Goal: Task Accomplishment & Management: Complete application form

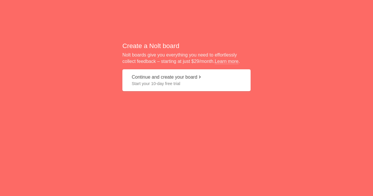
click at [179, 77] on button "Continue and create your board Start your 10-day free trial" at bounding box center [186, 80] width 128 height 22
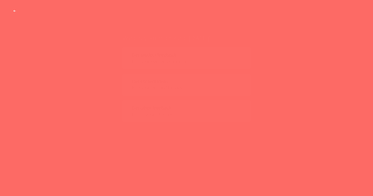
click at [167, 74] on span "from your fans and followers" at bounding box center [186, 76] width 109 height 6
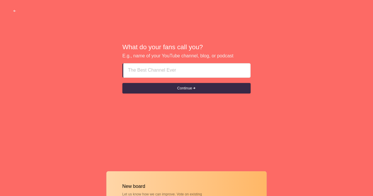
paste input "Sharjah Call Girls agency % [PHONE_NUMBER] % [DEMOGRAPHIC_DATA] Call Girls Shar…"
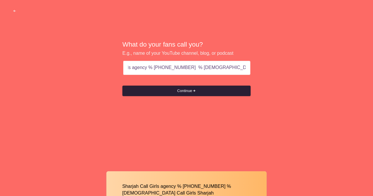
click at [177, 87] on button "Continue" at bounding box center [186, 91] width 128 height 10
click at [179, 93] on button "Continue" at bounding box center [186, 91] width 128 height 10
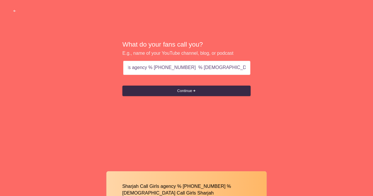
type input "Sharjah Call Girls agency % +971552522994 % Pakistani Call Girls Sharjah"
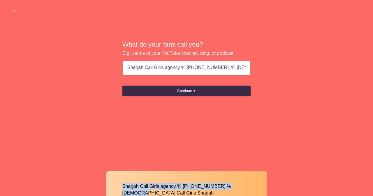
drag, startPoint x: 372, startPoint y: 105, endPoint x: 372, endPoint y: 169, distance: 64.3
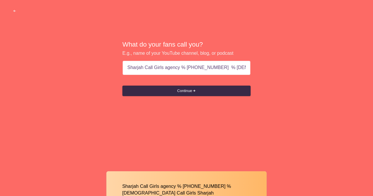
click at [362, 155] on div at bounding box center [186, 149] width 373 height 25
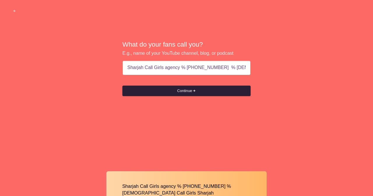
click at [192, 92] on button "Continue" at bounding box center [186, 91] width 128 height 10
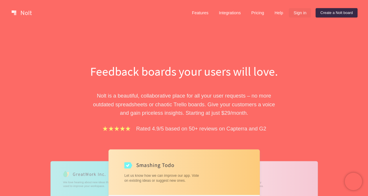
click at [302, 13] on link "Sign in" at bounding box center [300, 12] width 22 height 9
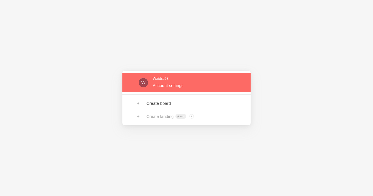
click at [176, 84] on link at bounding box center [186, 82] width 128 height 19
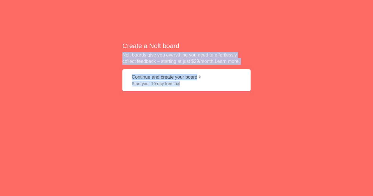
drag, startPoint x: 372, startPoint y: 81, endPoint x: 372, endPoint y: 40, distance: 41.1
click at [372, 40] on div "Create a Nolt board Nolt boards give you everything you need to effortlessly co…" at bounding box center [186, 68] width 373 height 137
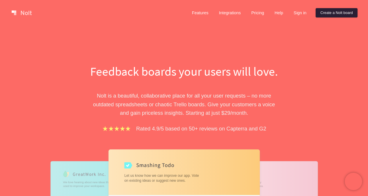
click at [336, 13] on link "Create a Nolt board" at bounding box center [337, 12] width 42 height 9
click at [328, 13] on link "Create a Nolt board" at bounding box center [337, 12] width 42 height 9
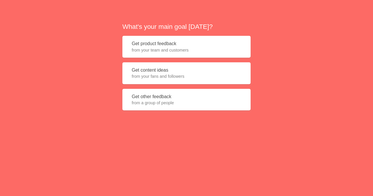
click at [162, 44] on button "Get product feedback from your team and customers" at bounding box center [186, 47] width 128 height 22
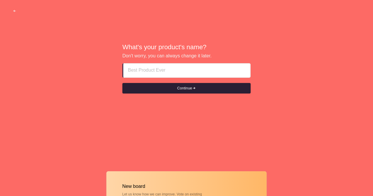
paste input "Call Girls agency In Sharjah % +971552522994 % Sharjah Pakistani Escort Girl"
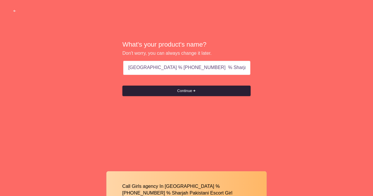
click at [183, 92] on button "Continue" at bounding box center [186, 91] width 128 height 10
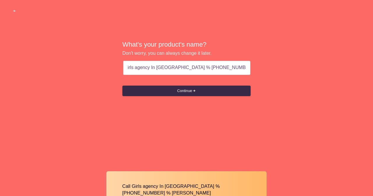
scroll to position [0, 0]
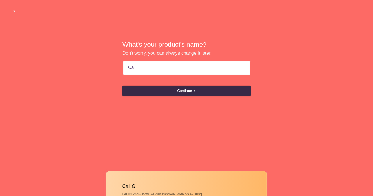
type input "C"
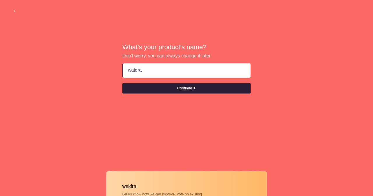
click at [176, 89] on button "Continue" at bounding box center [186, 88] width 128 height 10
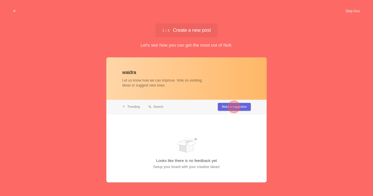
type input "waidra"
click at [224, 106] on div at bounding box center [233, 106] width 21 height 21
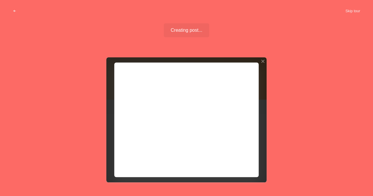
click at [239, 159] on div at bounding box center [186, 119] width 160 height 125
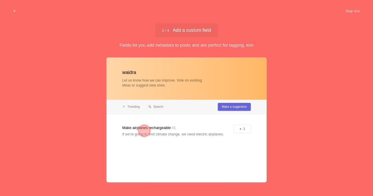
click at [132, 83] on div at bounding box center [186, 119] width 160 height 125
click at [142, 127] on div at bounding box center [144, 131] width 12 height 12
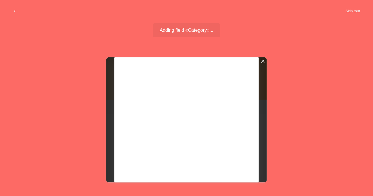
click at [262, 61] on div at bounding box center [263, 61] width 4 height 4
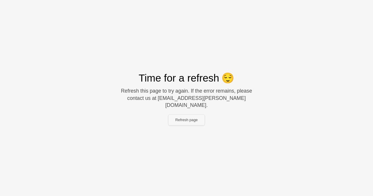
click at [186, 118] on button "Refresh page" at bounding box center [186, 120] width 36 height 10
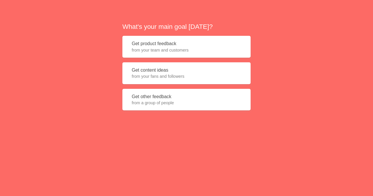
click at [168, 48] on span "from your team and customers" at bounding box center [186, 50] width 109 height 6
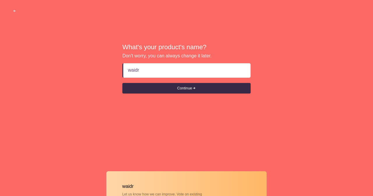
type input "waidra"
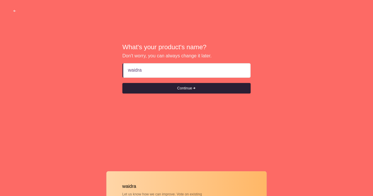
click at [176, 90] on button "Continue" at bounding box center [186, 88] width 128 height 10
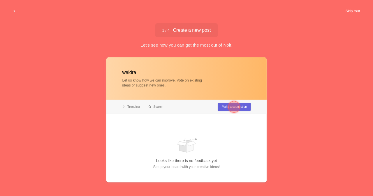
click at [350, 9] on button "Skip tour" at bounding box center [352, 11] width 29 height 10
